Goal: Task Accomplishment & Management: Complete application form

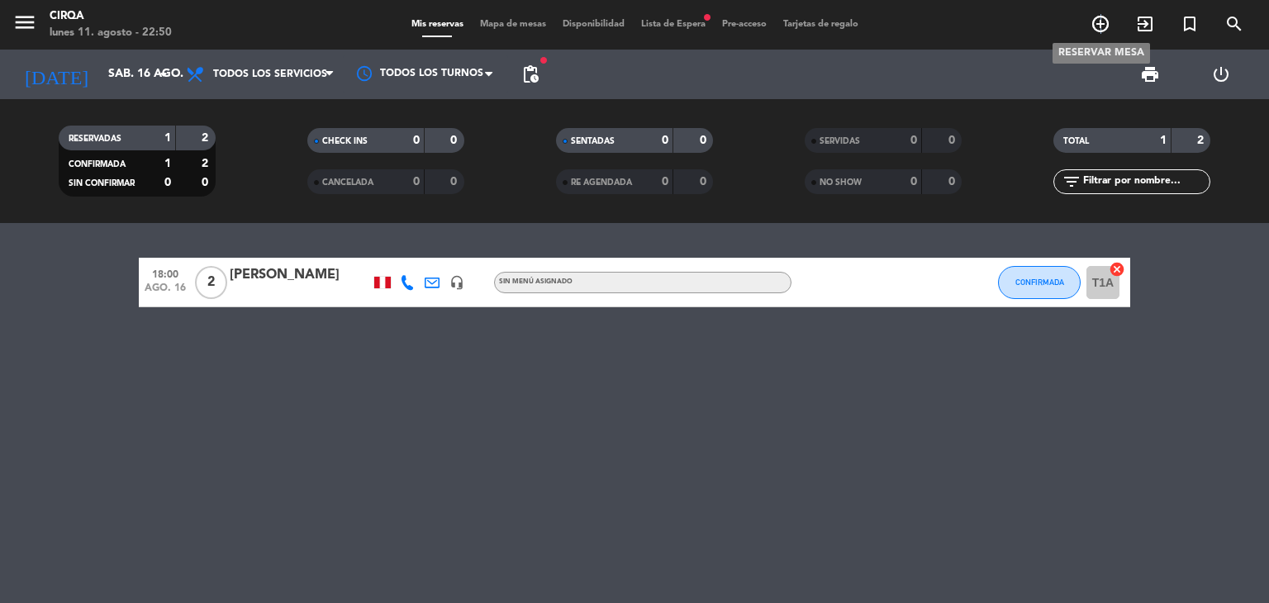
click at [1100, 27] on icon "add_circle_outline" at bounding box center [1100, 24] width 20 height 20
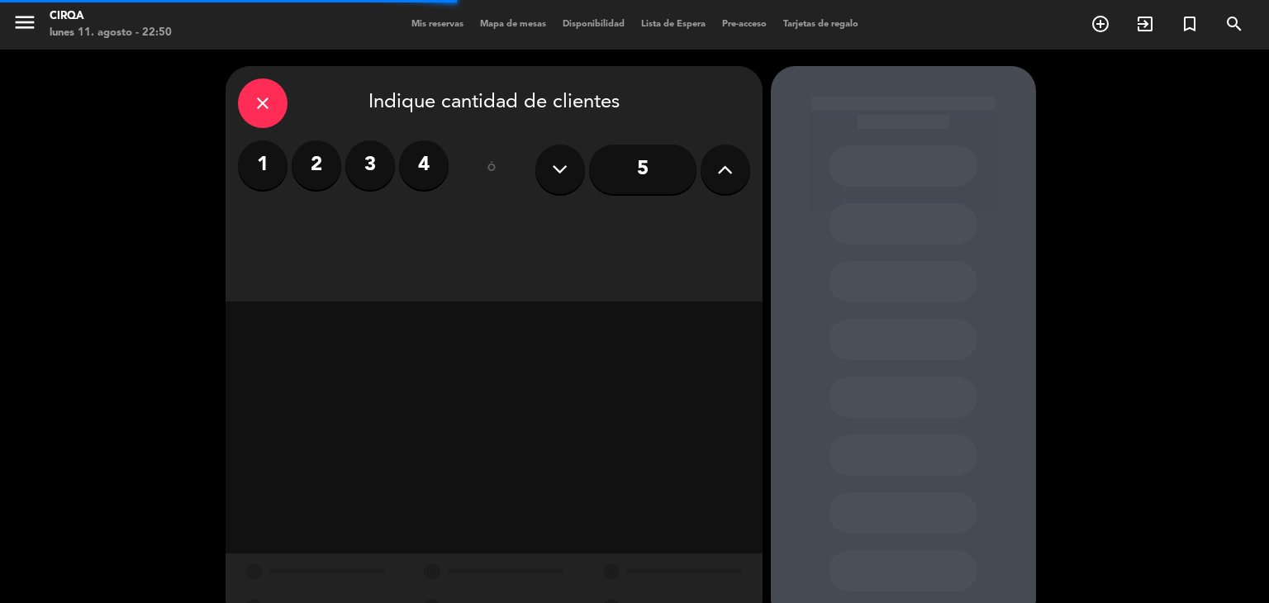
click at [320, 167] on label "2" at bounding box center [317, 165] width 50 height 50
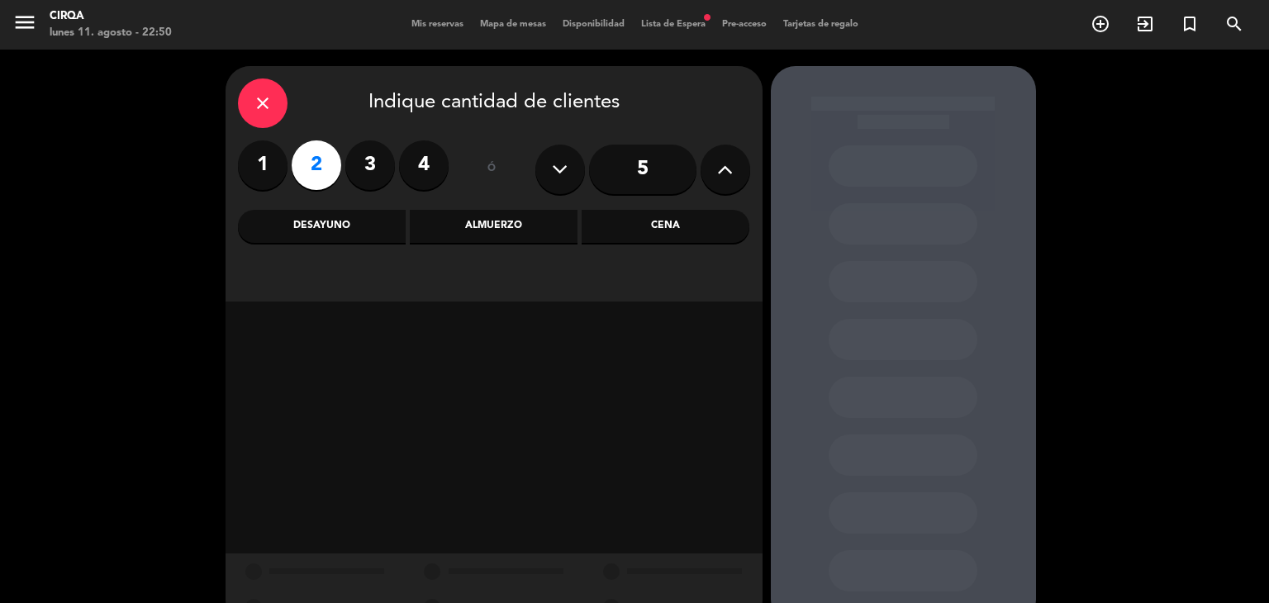
click at [609, 225] on div "Cena" at bounding box center [665, 226] width 168 height 33
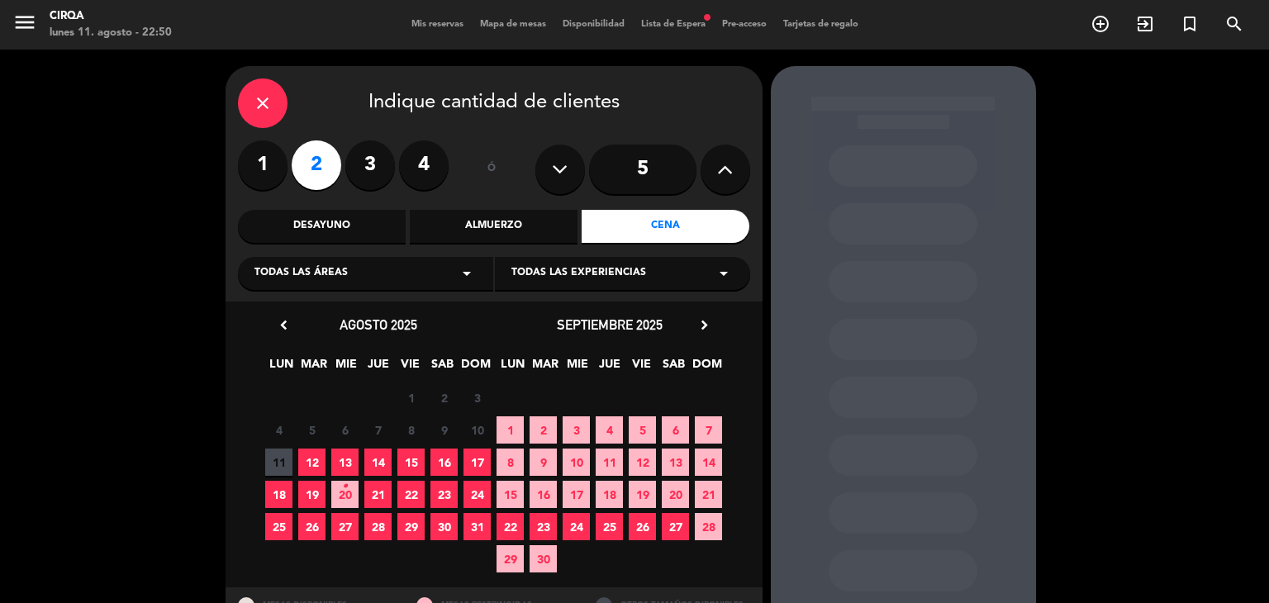
click at [520, 268] on span "Todas las experiencias" at bounding box center [578, 273] width 135 height 17
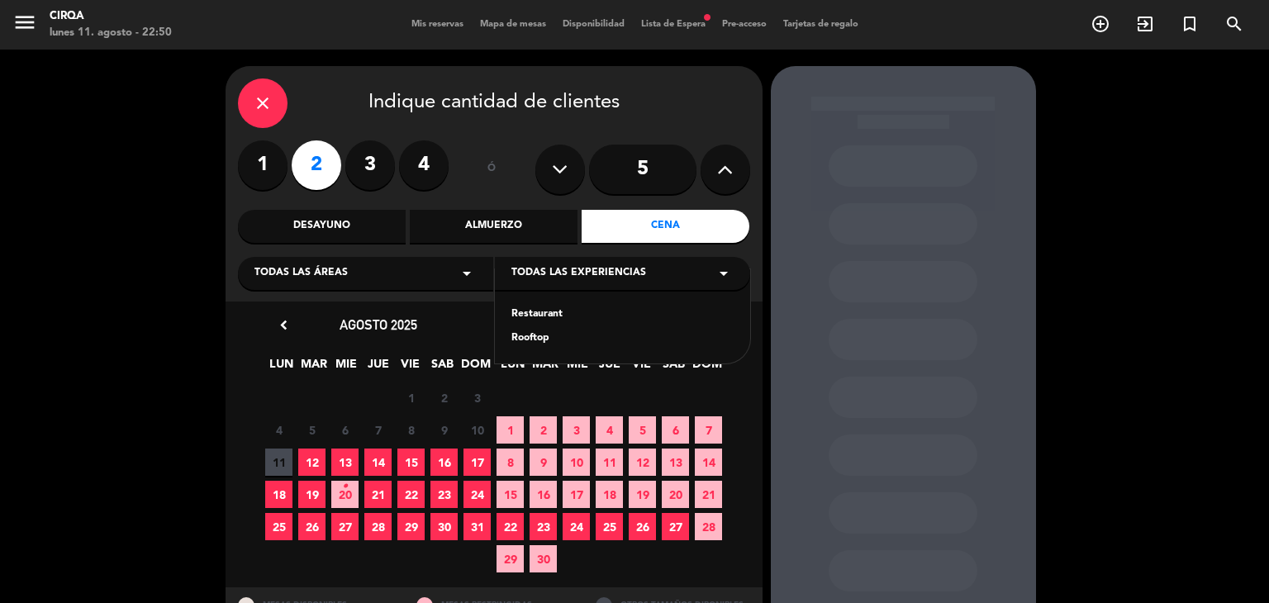
click at [545, 309] on div "Restaurant" at bounding box center [622, 314] width 222 height 17
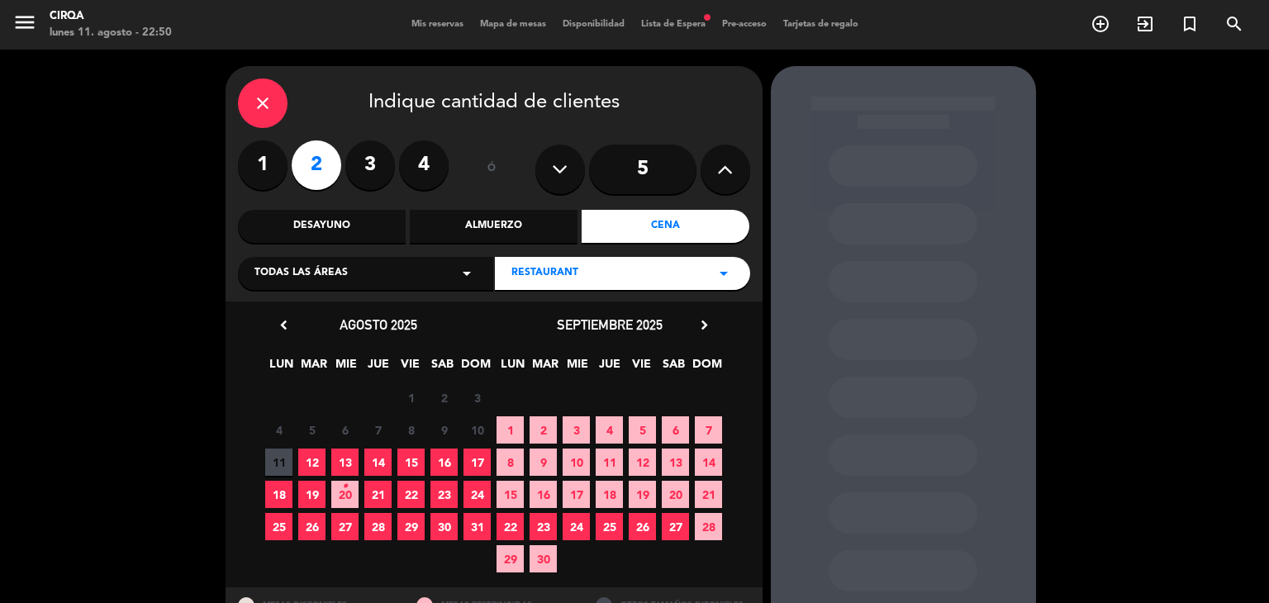
click at [436, 459] on span "16" at bounding box center [443, 461] width 27 height 27
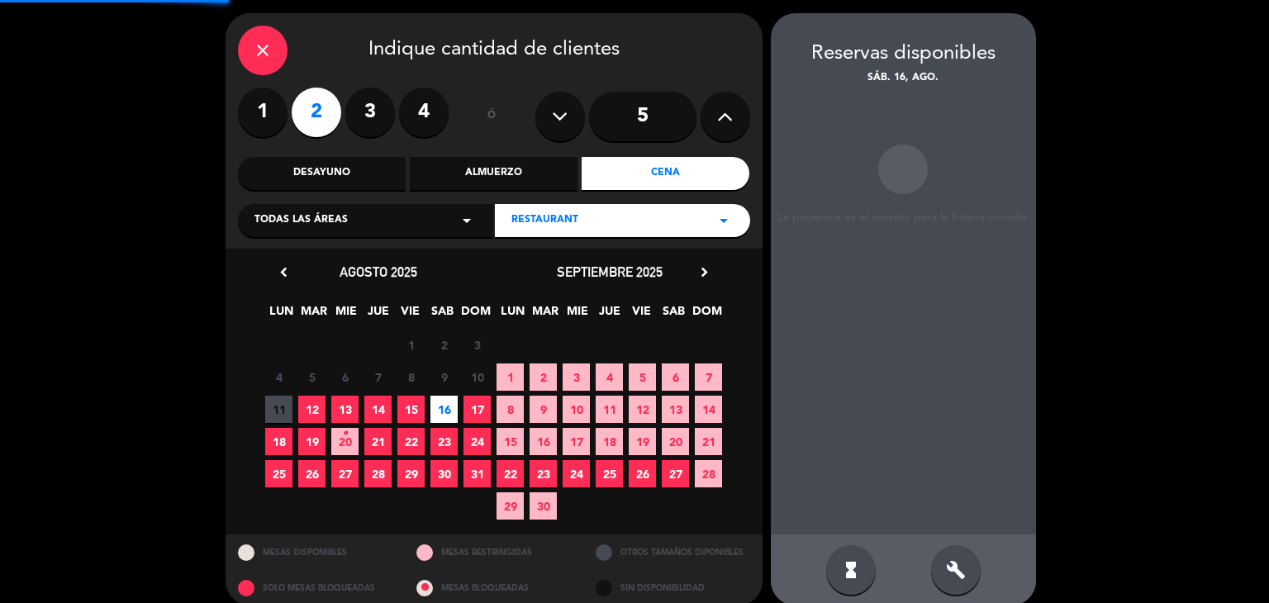
scroll to position [66, 0]
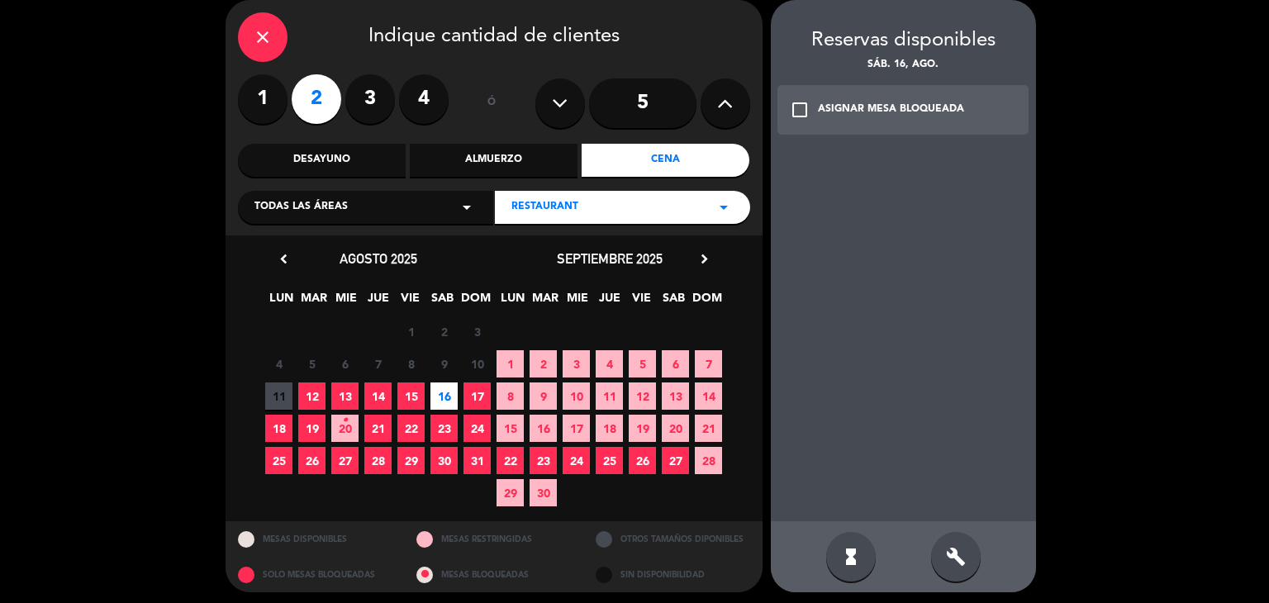
click at [912, 111] on div "ASIGNAR MESA BLOQUEADA" at bounding box center [891, 110] width 146 height 17
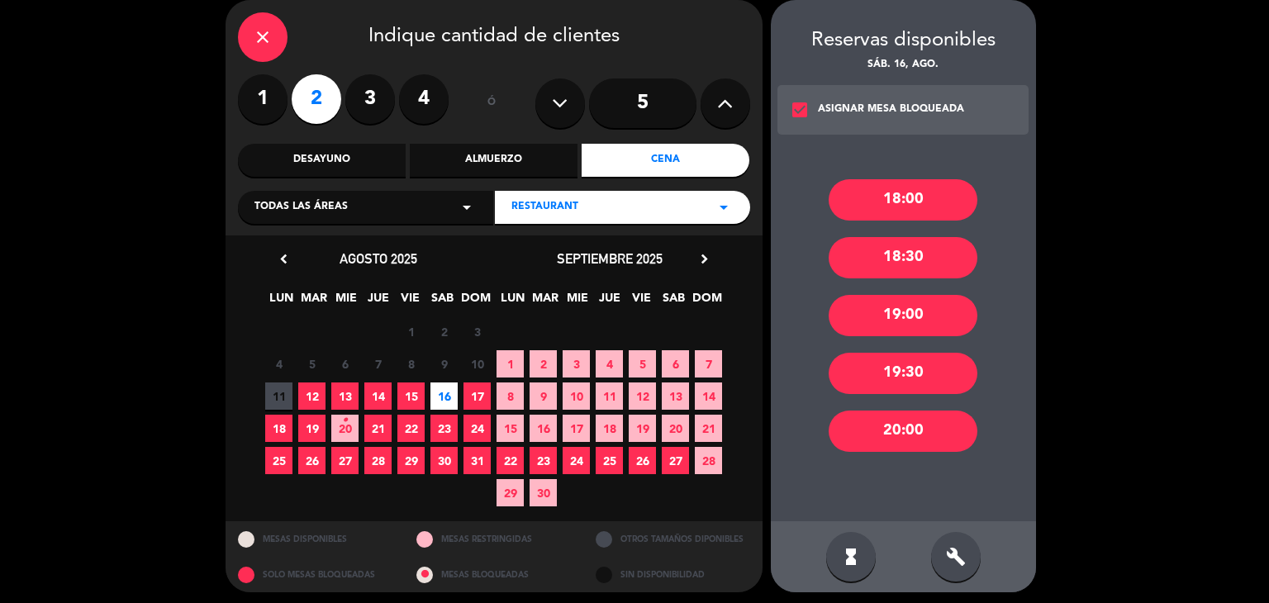
click at [912, 111] on div "ASIGNAR MESA BLOQUEADA" at bounding box center [891, 110] width 146 height 17
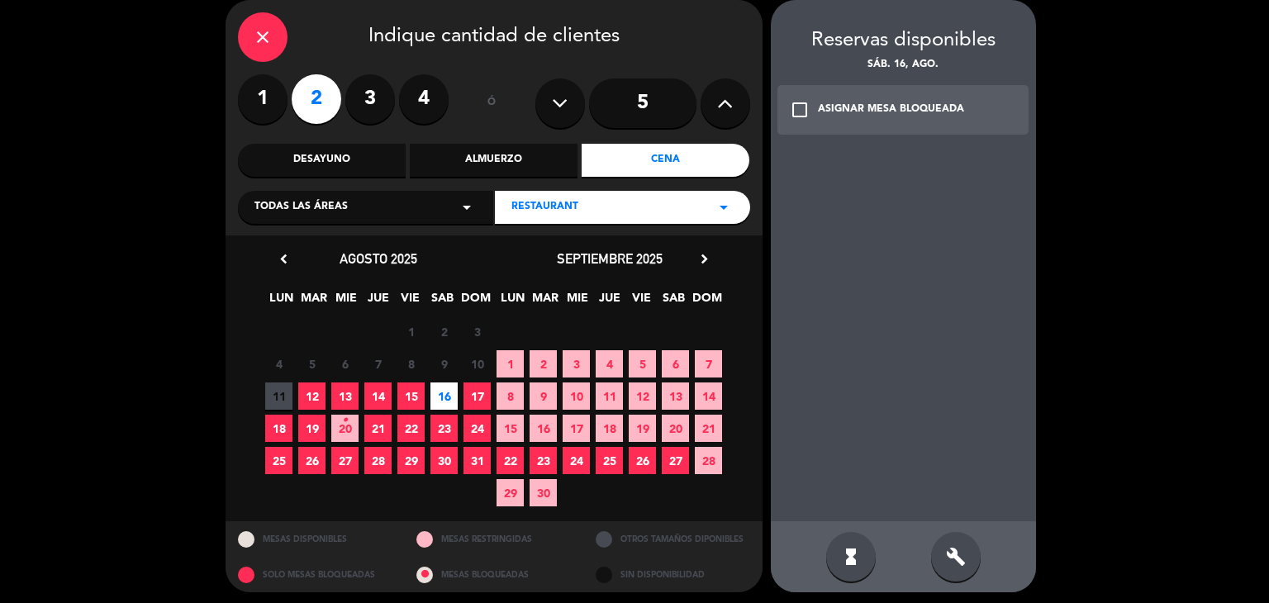
click at [275, 40] on div "close" at bounding box center [263, 37] width 50 height 50
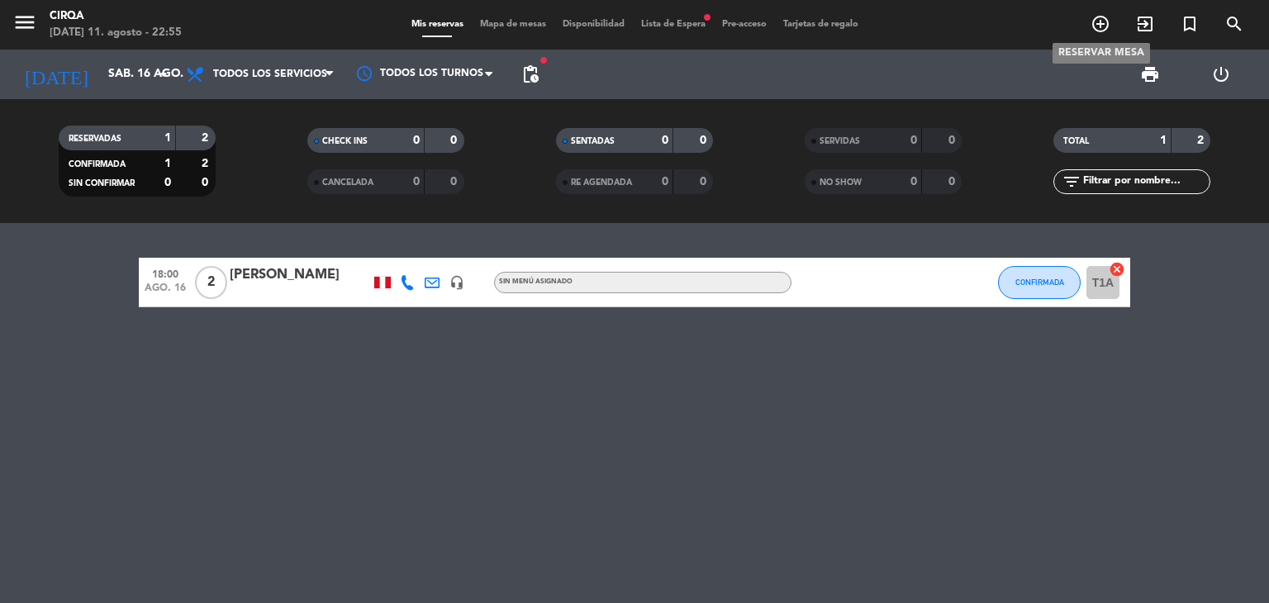
click at [1094, 24] on icon "add_circle_outline" at bounding box center [1100, 24] width 20 height 20
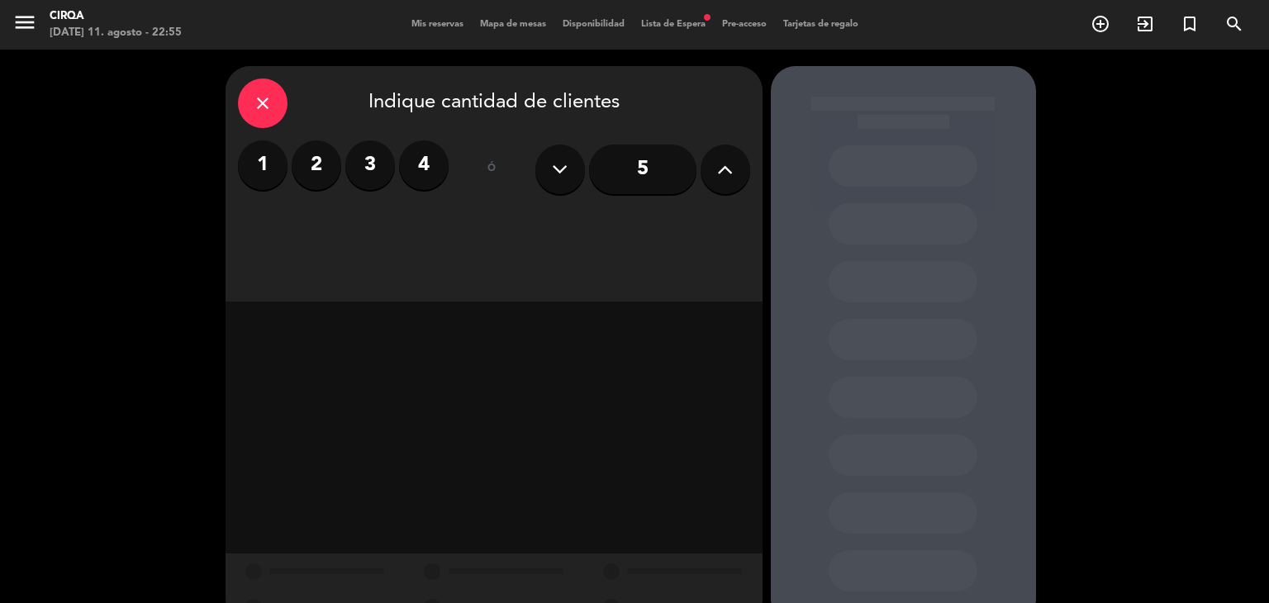
click at [315, 170] on label "2" at bounding box center [317, 165] width 50 height 50
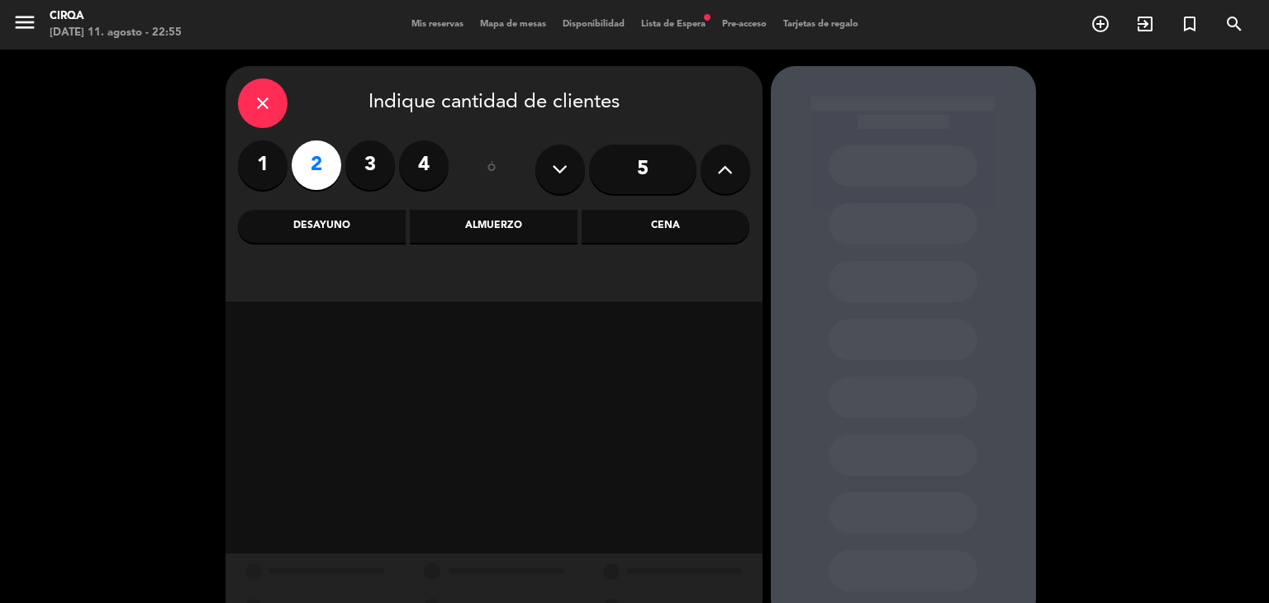
click at [654, 238] on div "Cena" at bounding box center [665, 226] width 168 height 33
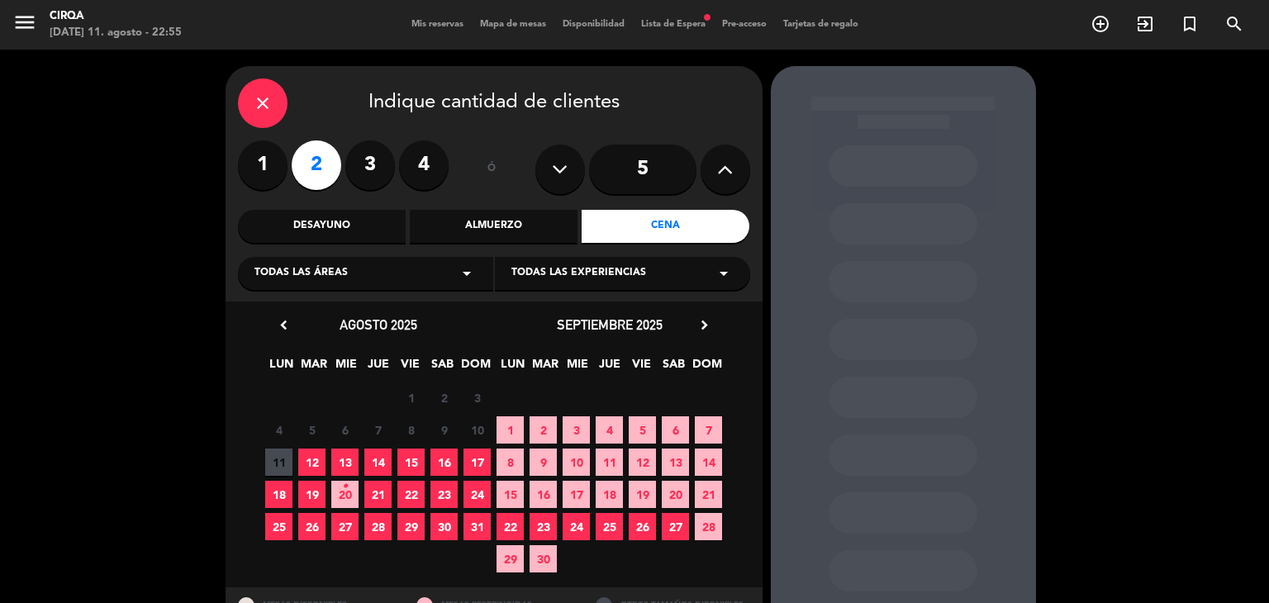
click at [440, 462] on span "16" at bounding box center [443, 461] width 27 height 27
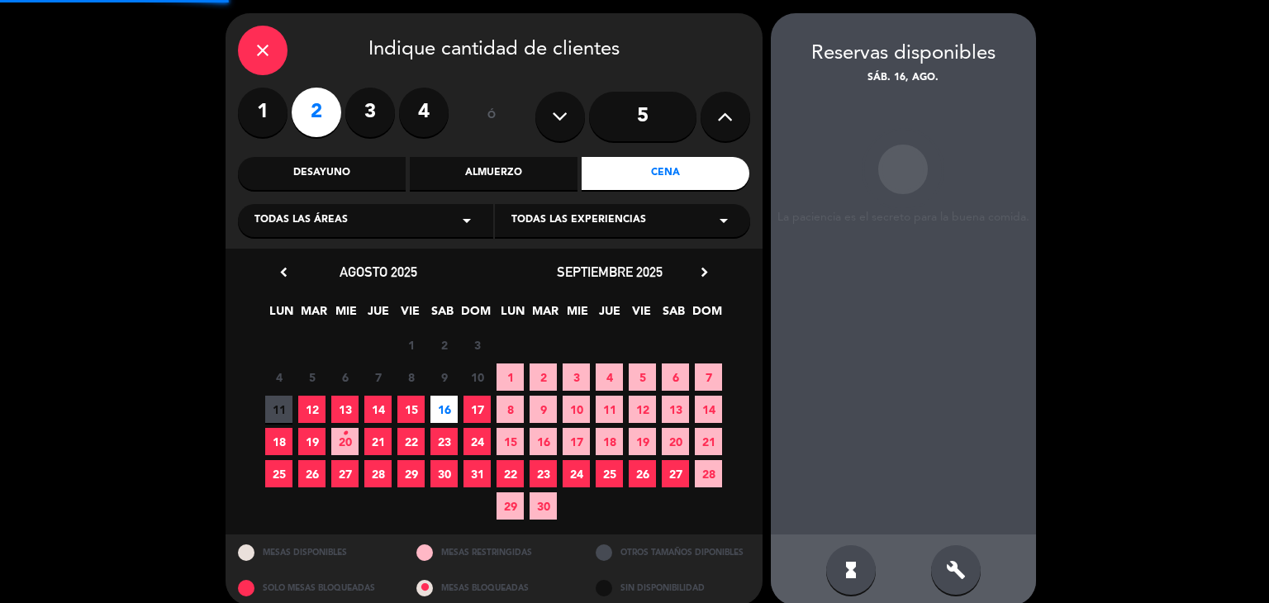
scroll to position [66, 0]
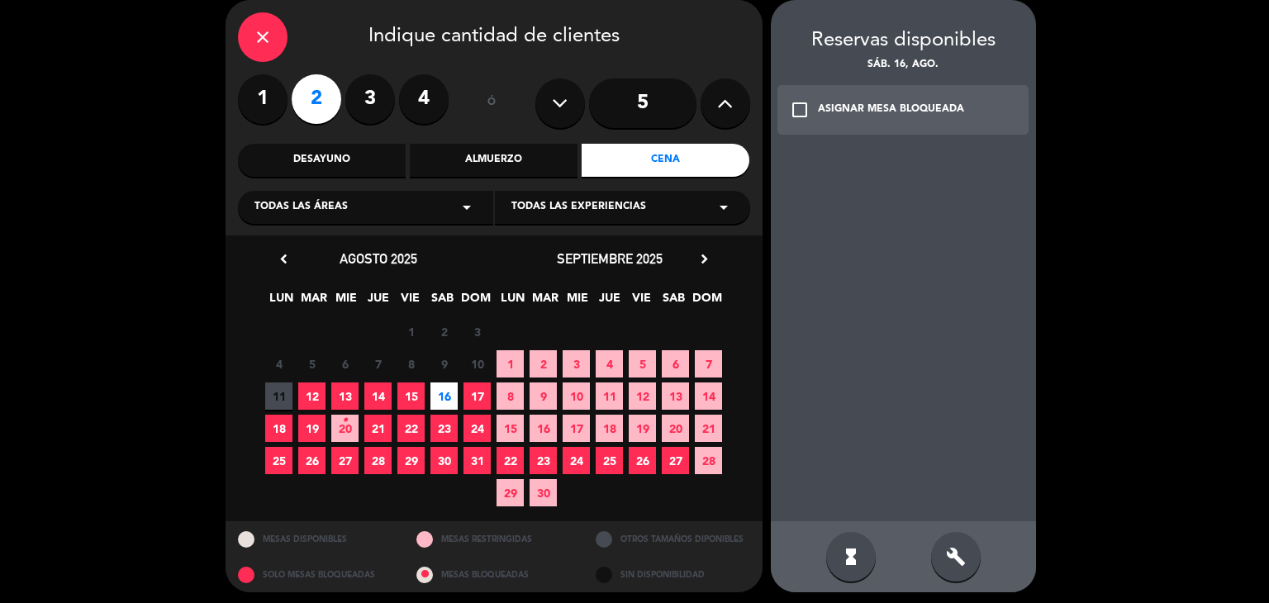
click at [809, 110] on div "check_box_outline_blank ASIGNAR MESA BLOQUEADA" at bounding box center [903, 110] width 252 height 50
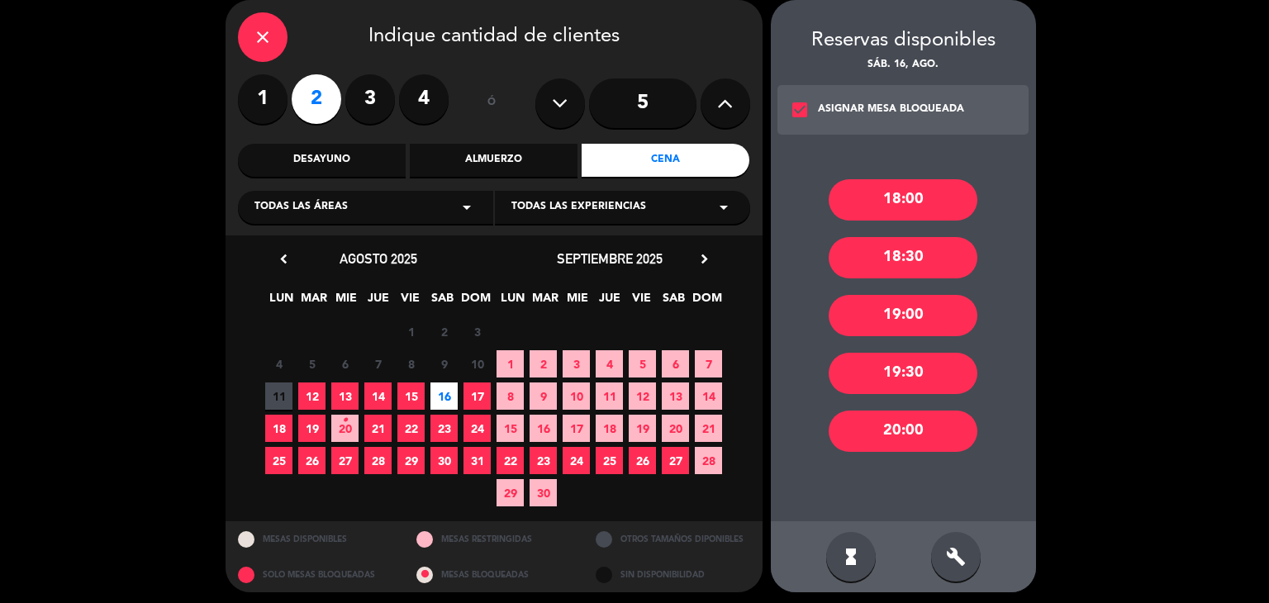
click at [809, 110] on div "check_box ASIGNAR MESA BLOQUEADA" at bounding box center [903, 110] width 252 height 50
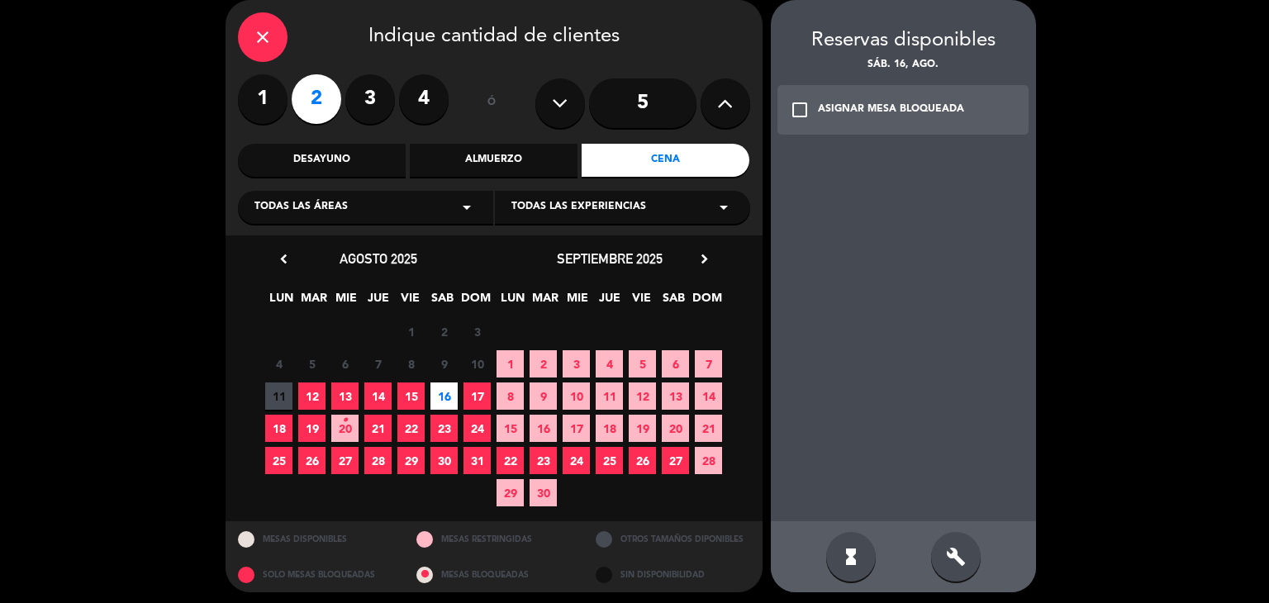
click at [901, 110] on div "ASIGNAR MESA BLOQUEADA" at bounding box center [891, 110] width 146 height 17
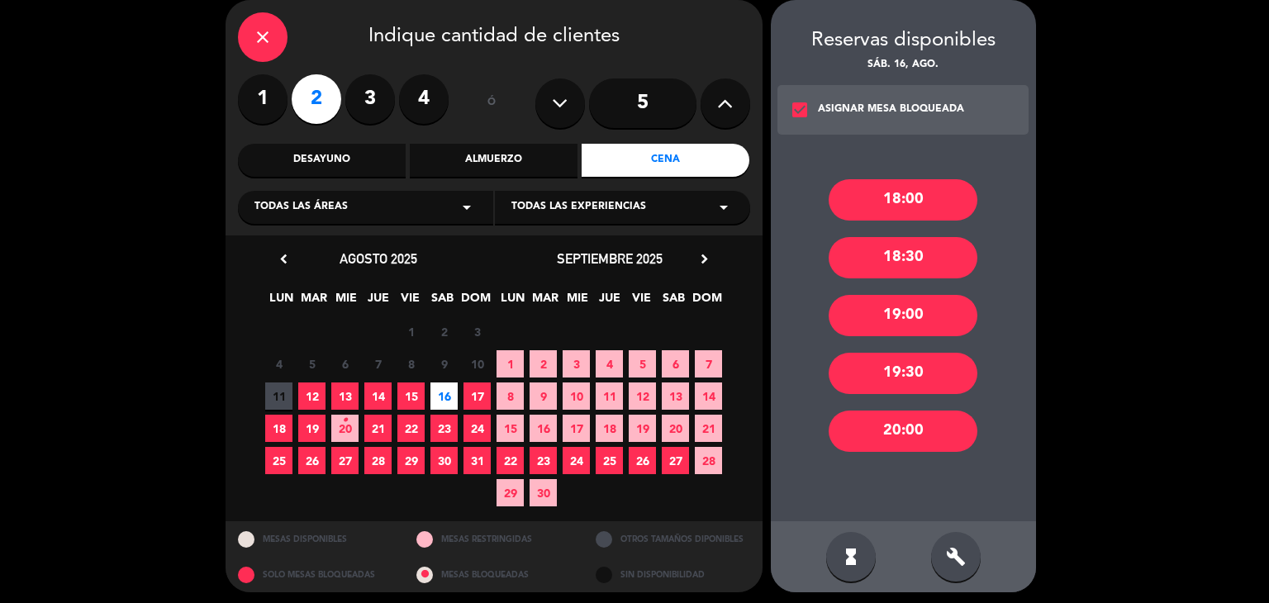
click at [448, 397] on span "16" at bounding box center [443, 395] width 27 height 27
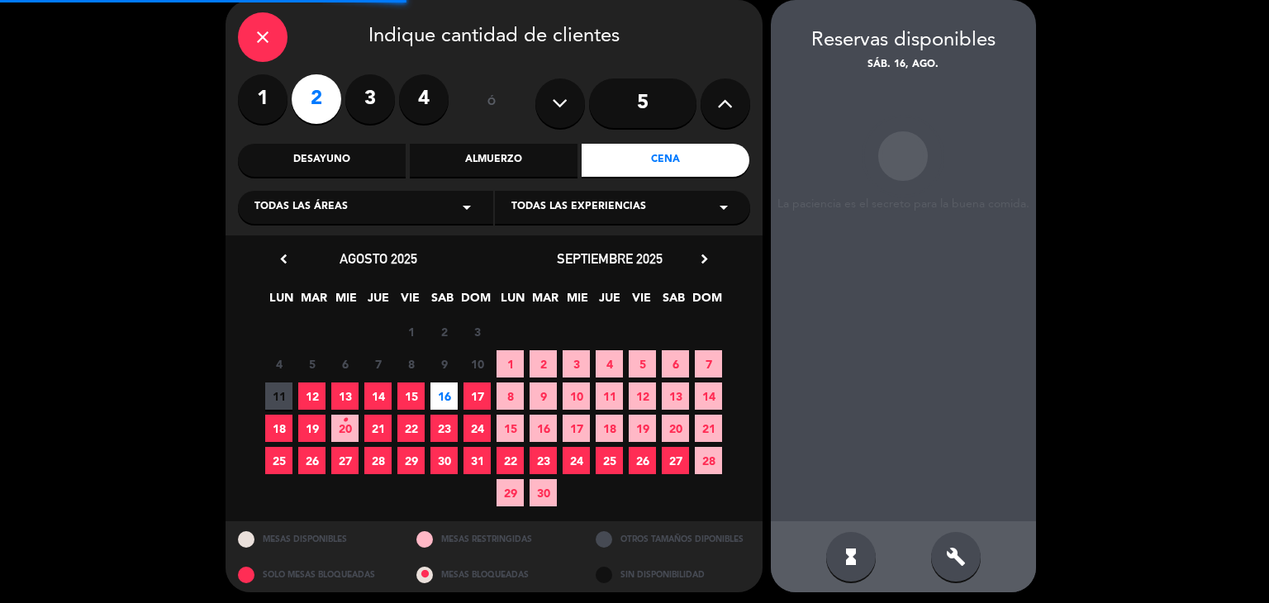
click at [449, 393] on span "16" at bounding box center [443, 395] width 27 height 27
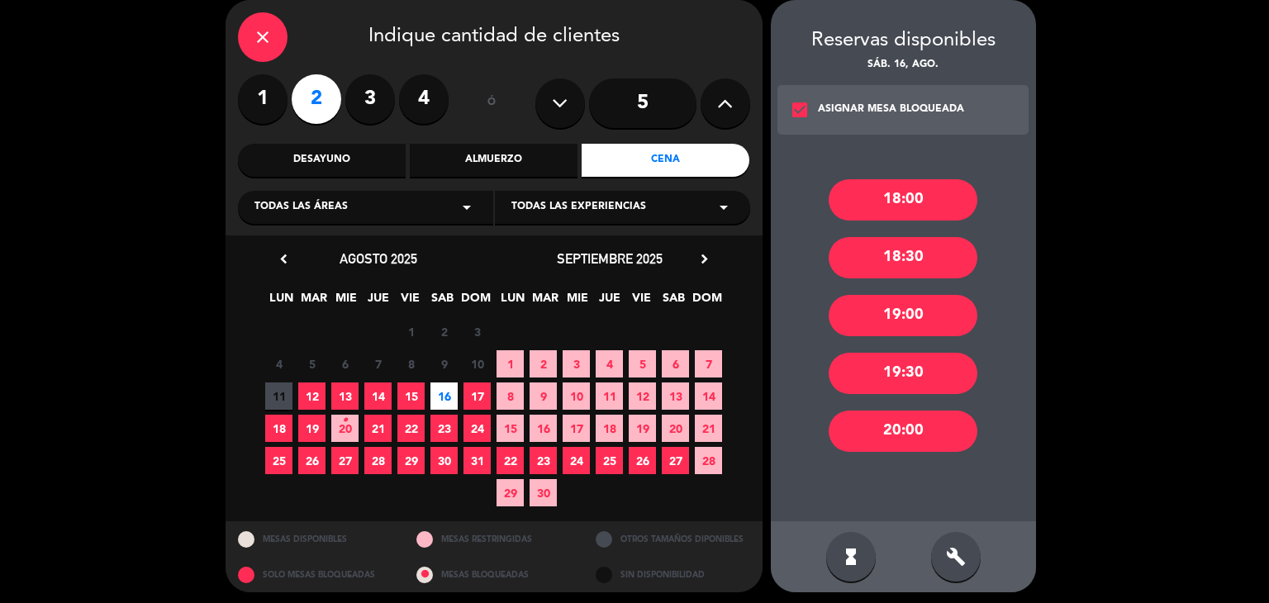
click at [924, 207] on div "18:00" at bounding box center [902, 199] width 149 height 41
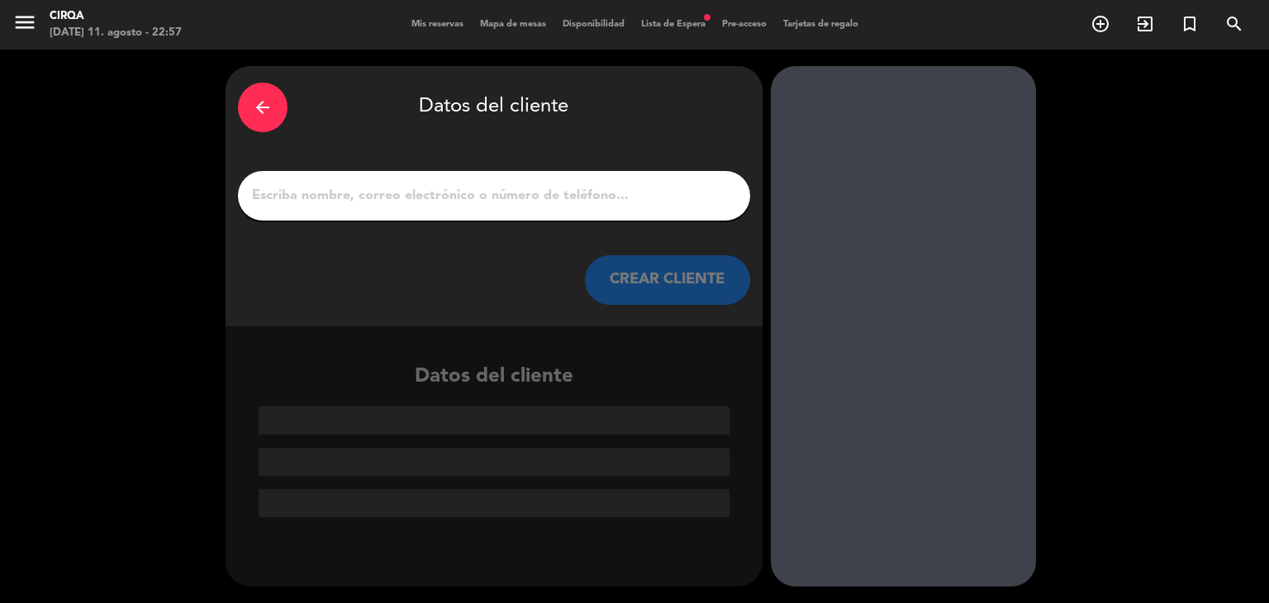
scroll to position [0, 0]
click at [525, 191] on input "1" at bounding box center [493, 195] width 487 height 23
click at [539, 197] on input "1" at bounding box center [493, 195] width 487 height 23
click at [653, 194] on input "1" at bounding box center [493, 195] width 487 height 23
click at [258, 105] on icon "arrow_back" at bounding box center [263, 107] width 20 height 20
